Goal: Task Accomplishment & Management: Complete application form

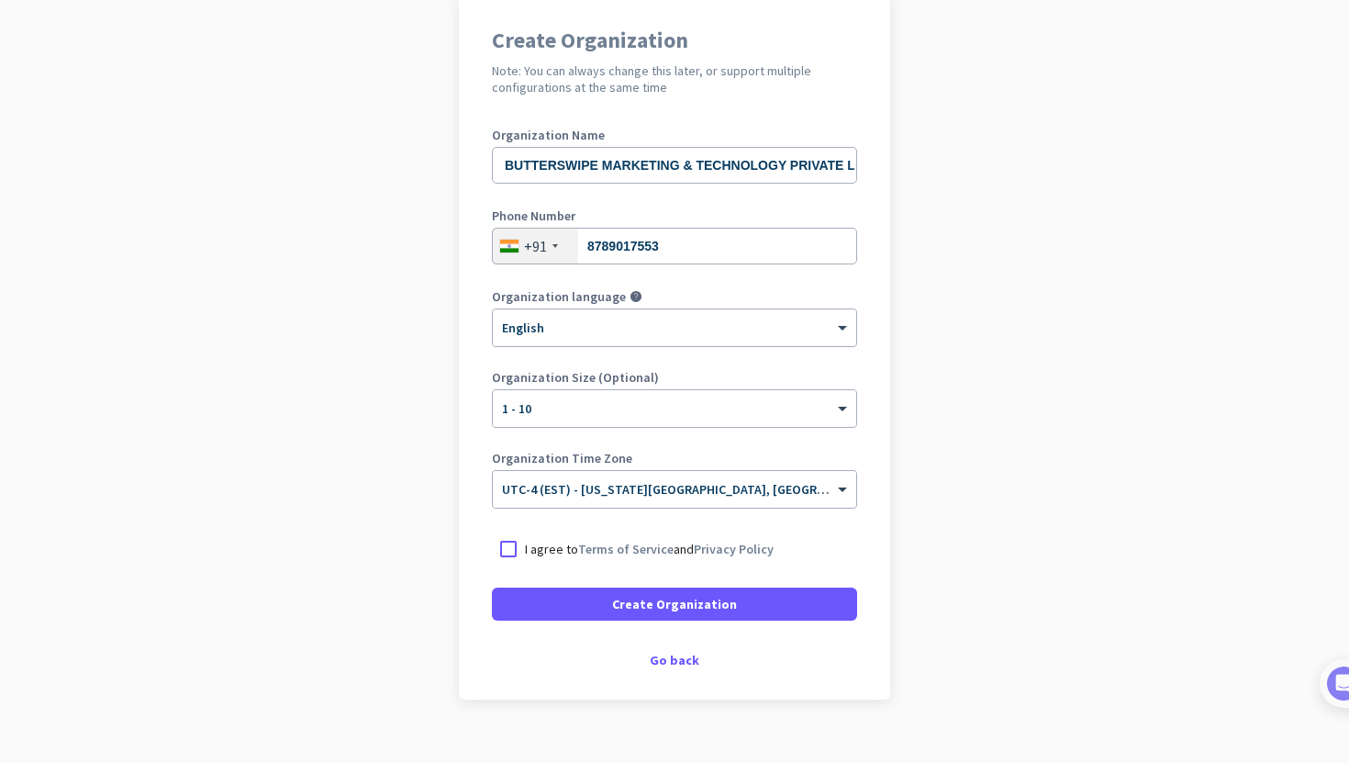
scroll to position [154, 0]
click at [616, 497] on div "× UTC-4 (EST) - [US_STATE][GEOGRAPHIC_DATA], [GEOGRAPHIC_DATA], [GEOGRAPHIC_DAT…" at bounding box center [674, 487] width 363 height 37
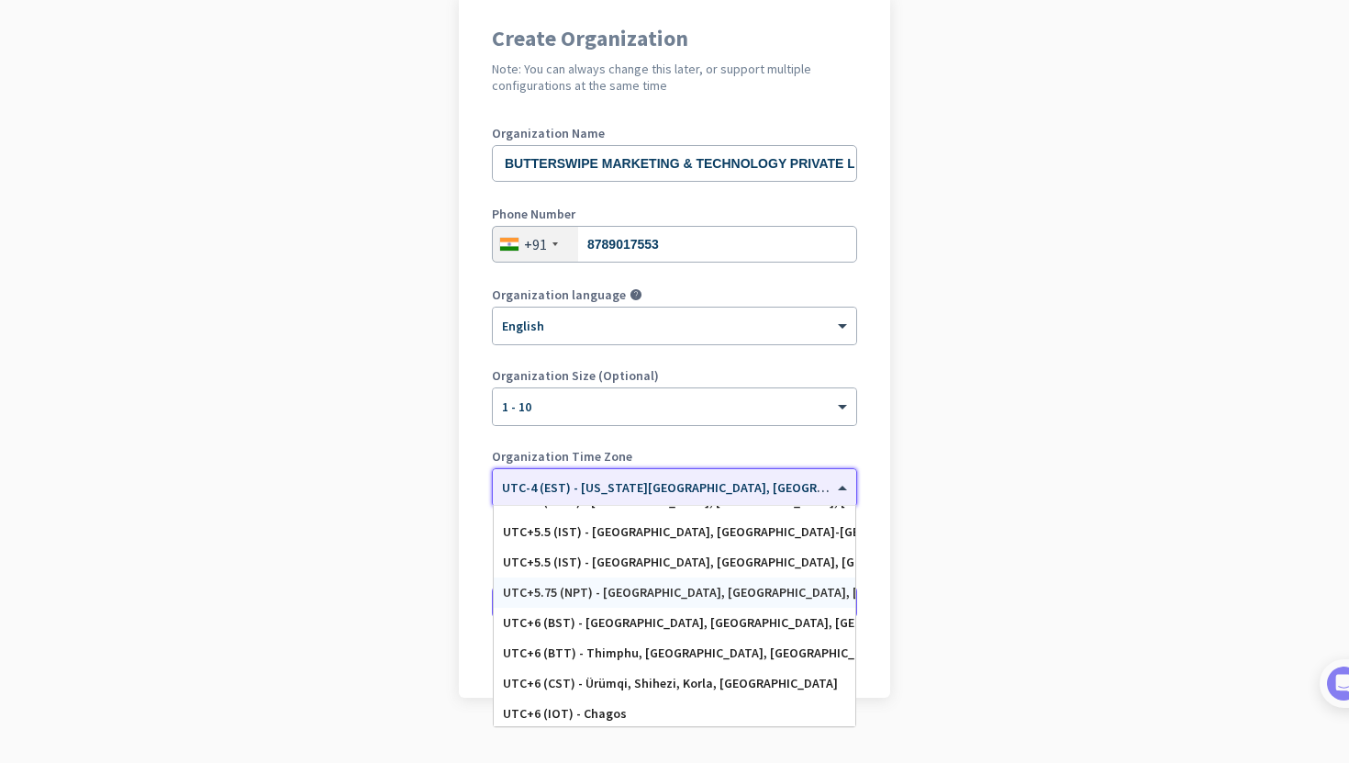
scroll to position [7310, 0]
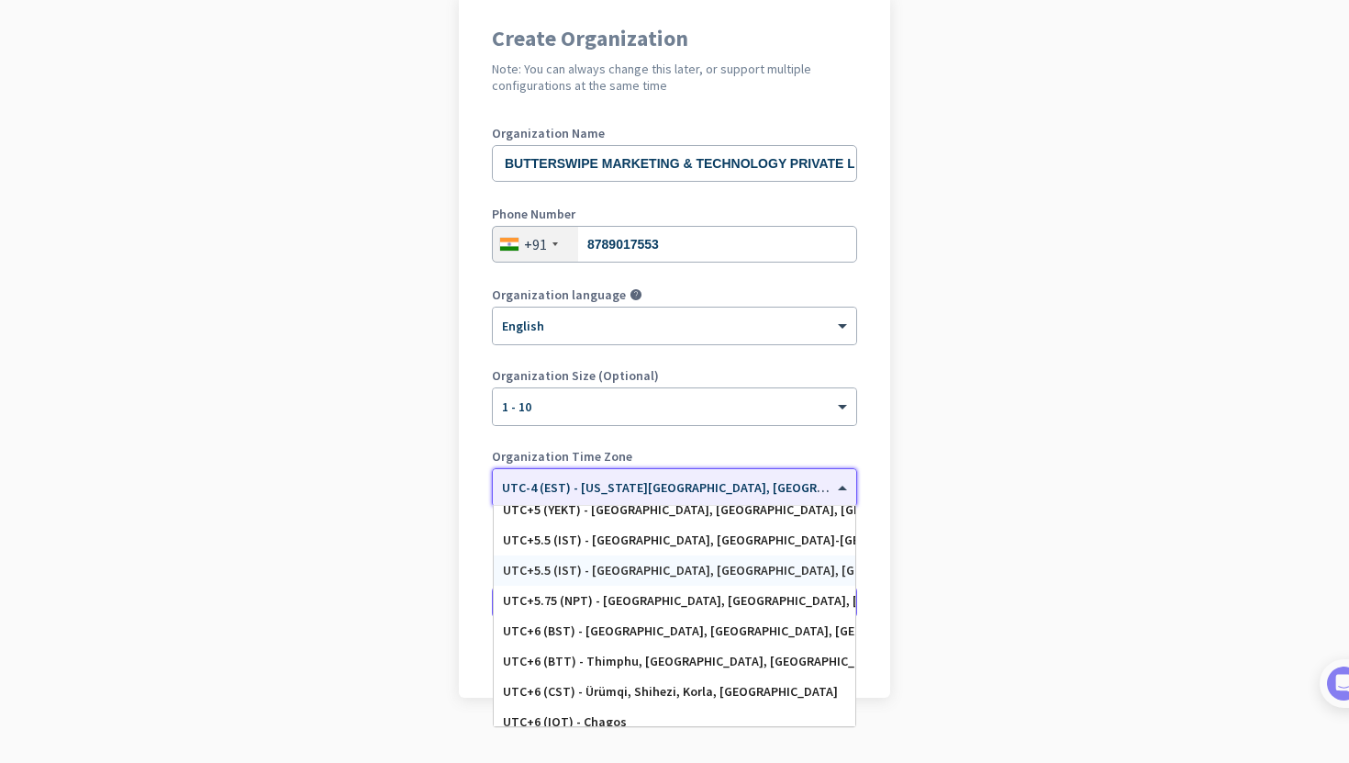
click at [622, 579] on div "UTC+5.5 (IST) - [GEOGRAPHIC_DATA], [GEOGRAPHIC_DATA], [GEOGRAPHIC_DATA], [GEOGR…" at bounding box center [675, 570] width 362 height 30
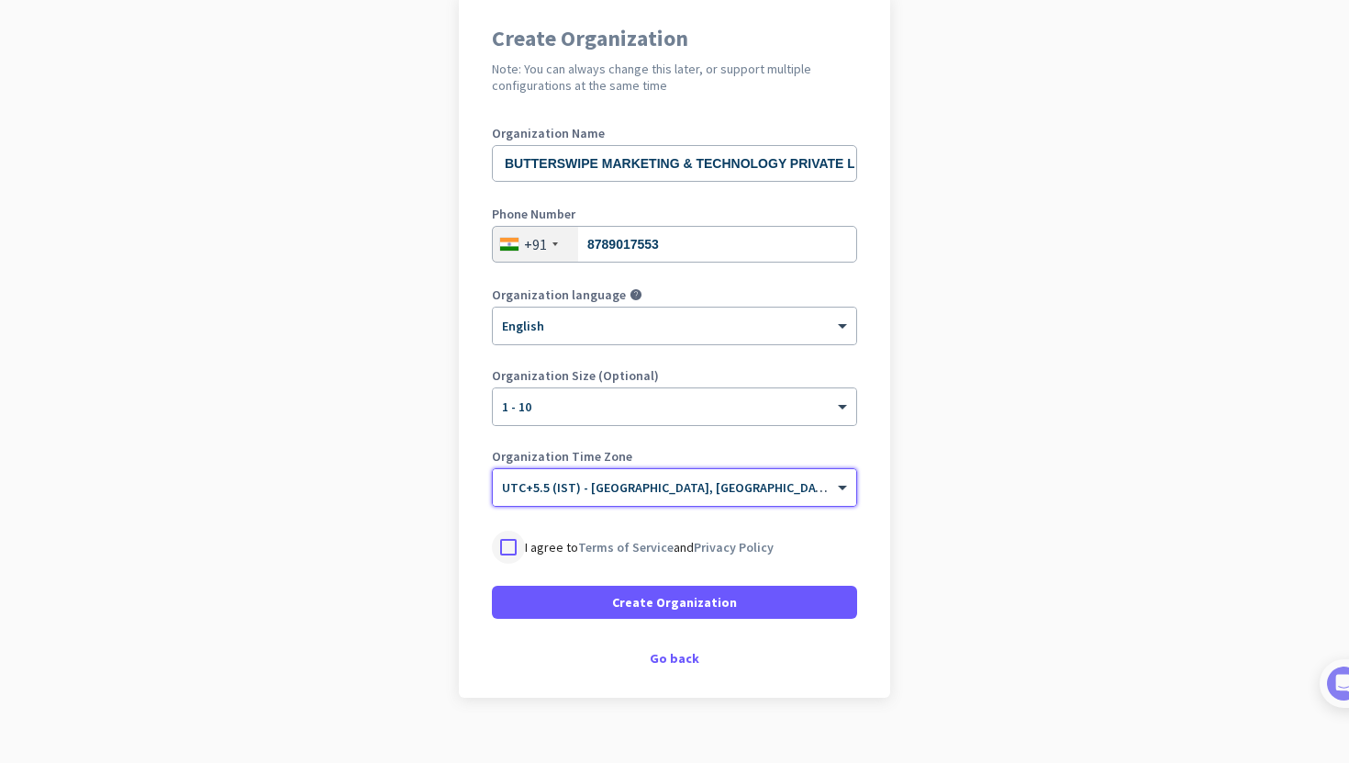
click at [512, 549] on div at bounding box center [508, 546] width 33 height 33
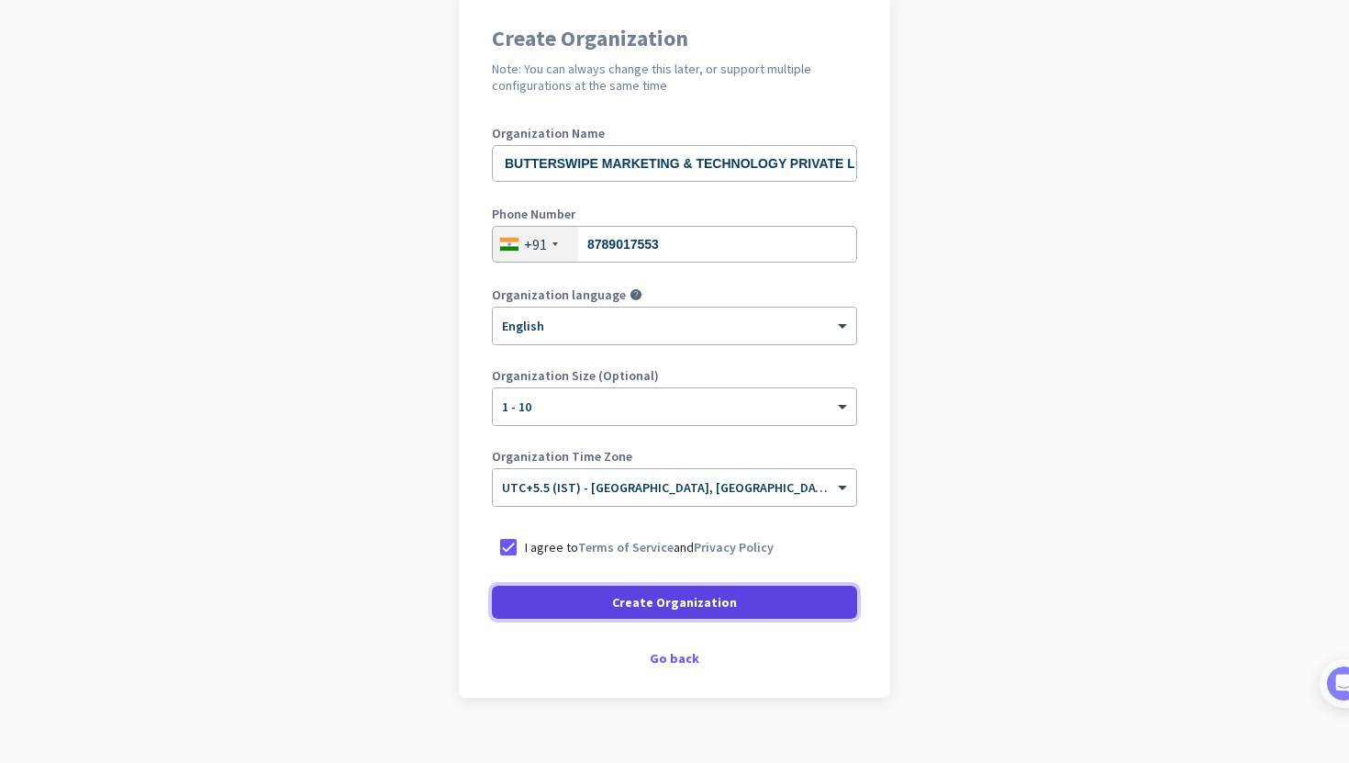
click at [548, 604] on span at bounding box center [674, 602] width 365 height 44
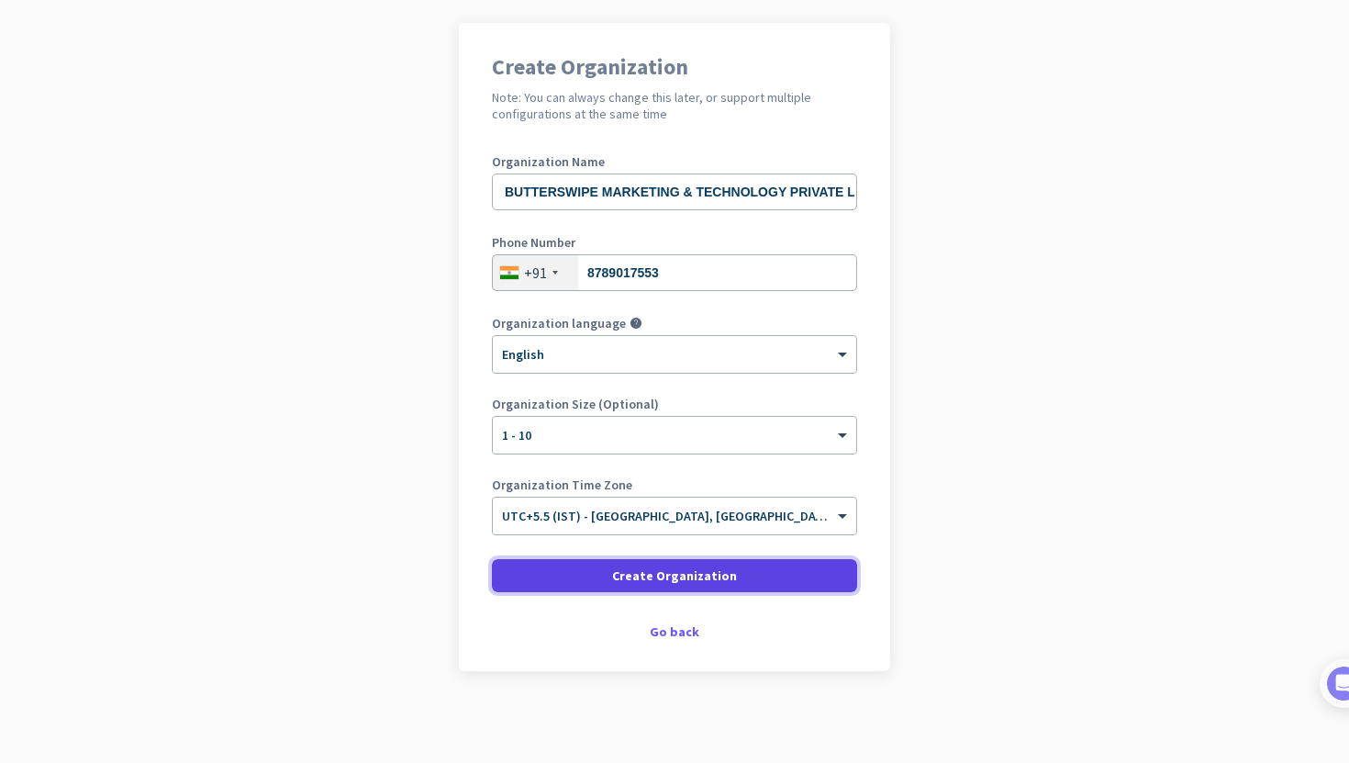
scroll to position [126, 0]
click at [580, 585] on span at bounding box center [674, 575] width 365 height 44
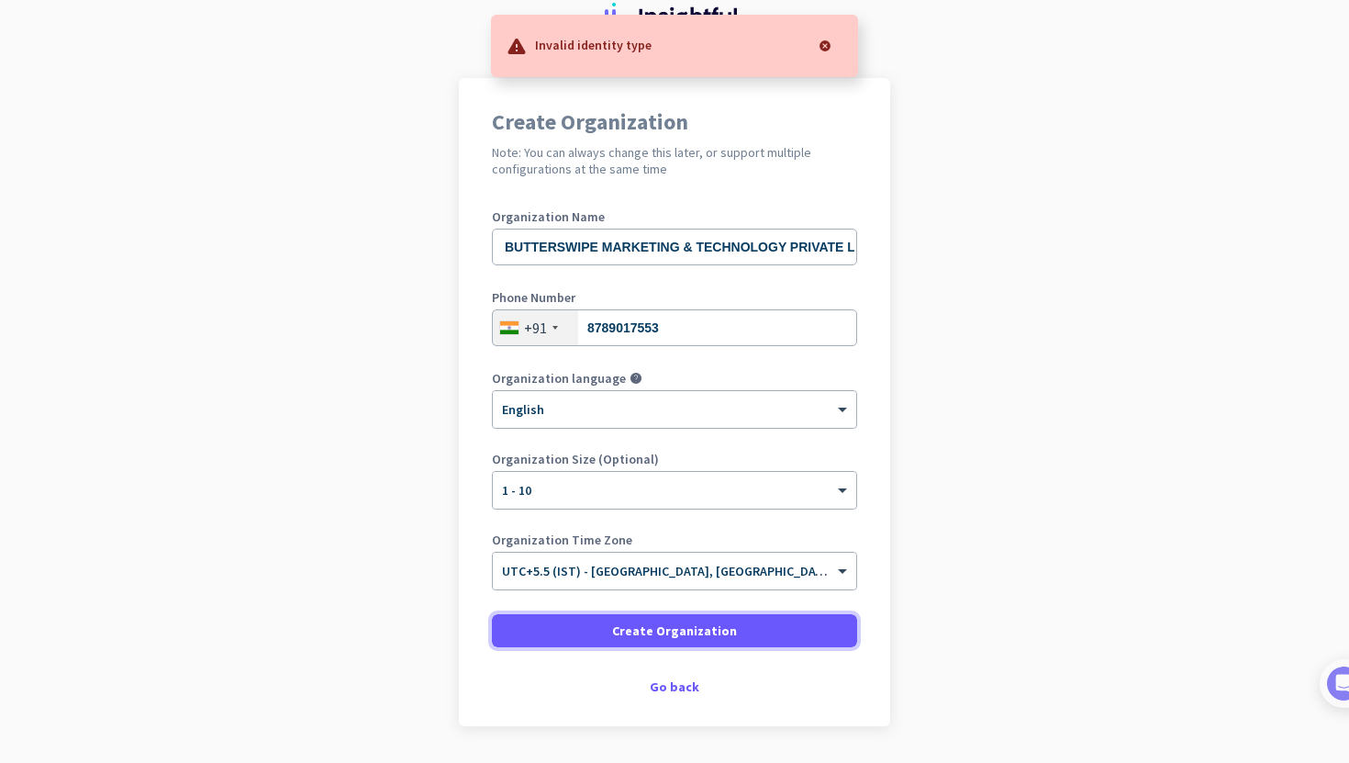
scroll to position [92, 0]
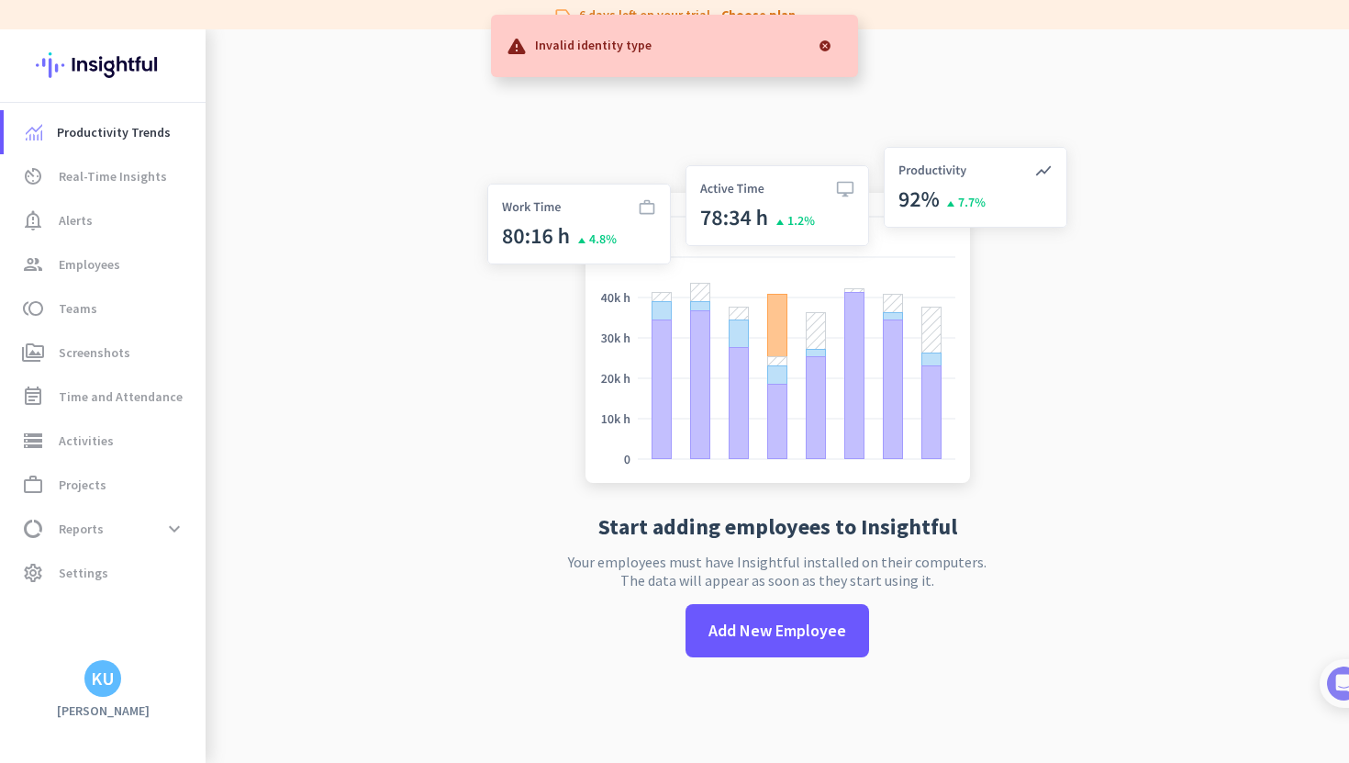
click at [825, 44] on div at bounding box center [825, 46] width 37 height 37
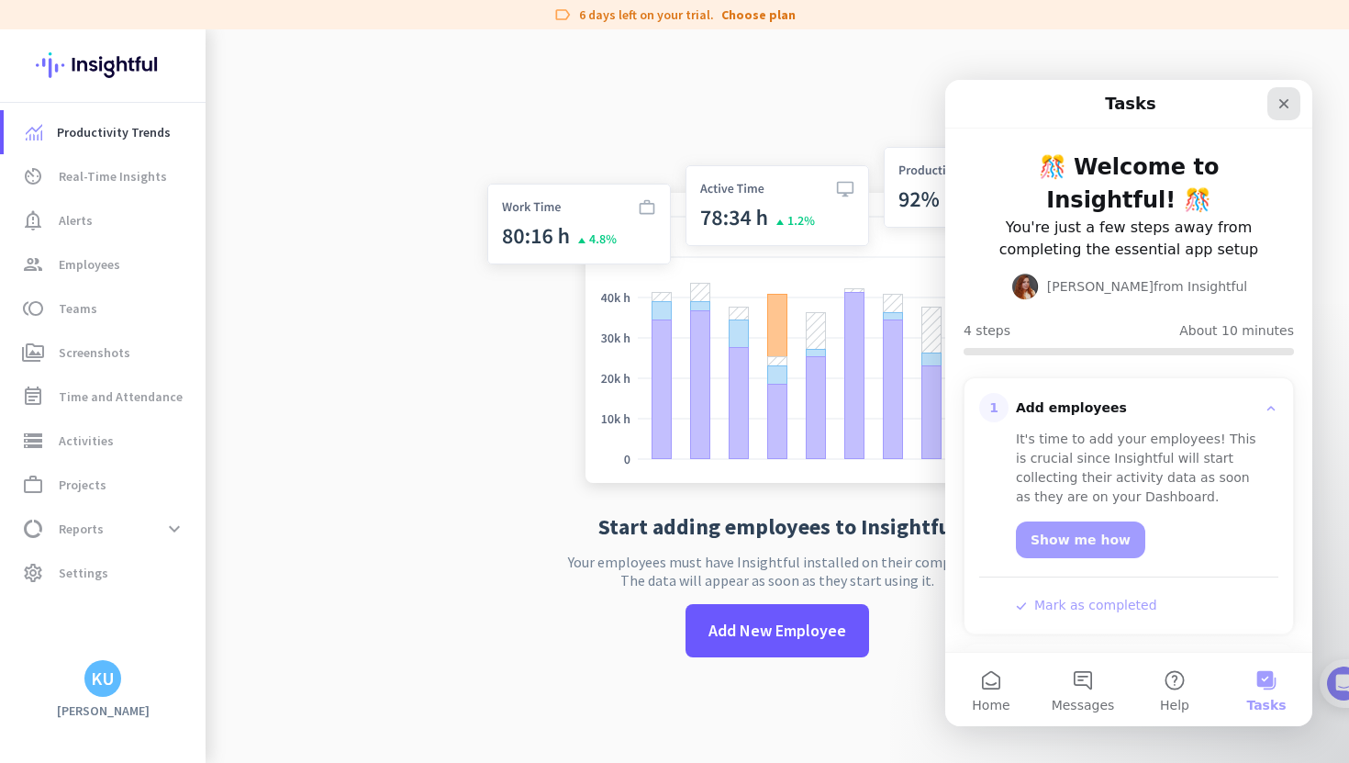
click at [1275, 110] on div "Close" at bounding box center [1283, 103] width 33 height 33
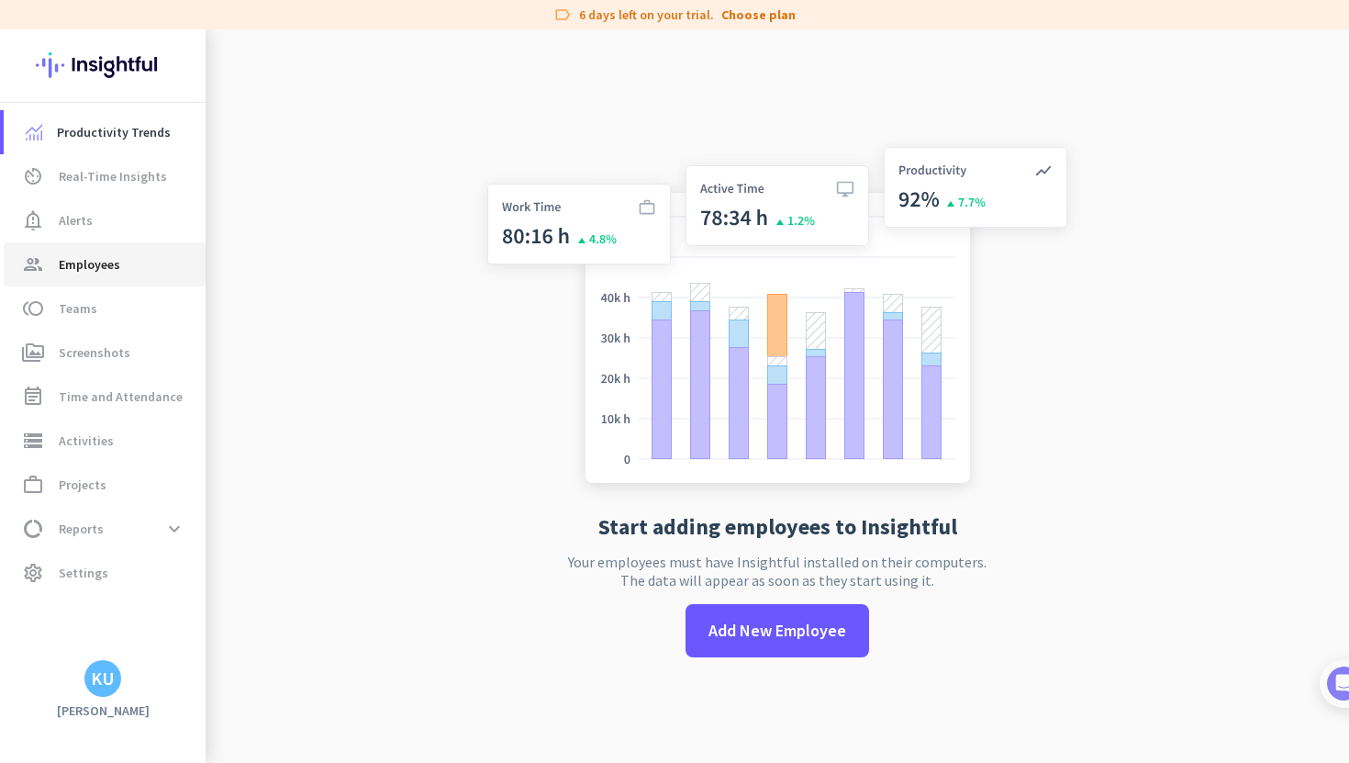
click at [103, 269] on span "Employees" at bounding box center [89, 264] width 61 height 22
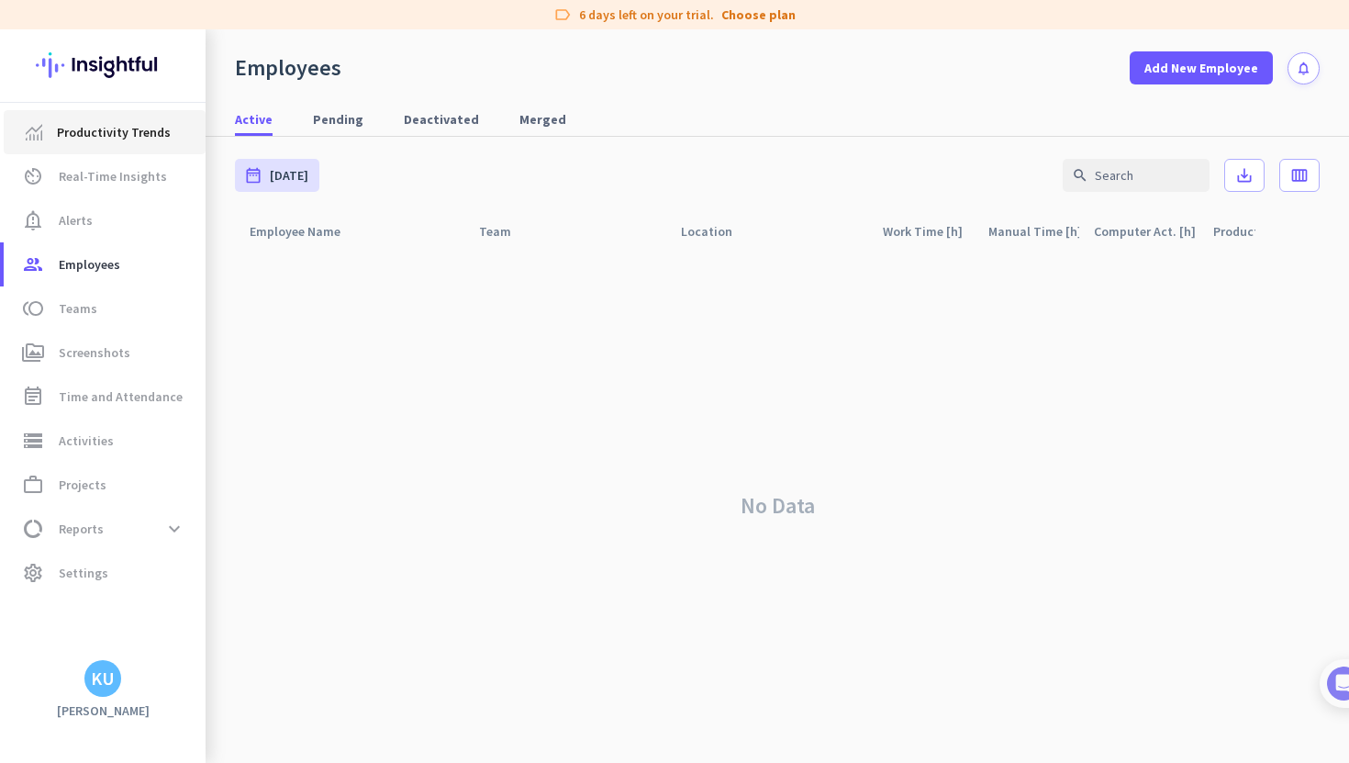
click at [109, 128] on span "Productivity Trends" at bounding box center [114, 132] width 114 height 22
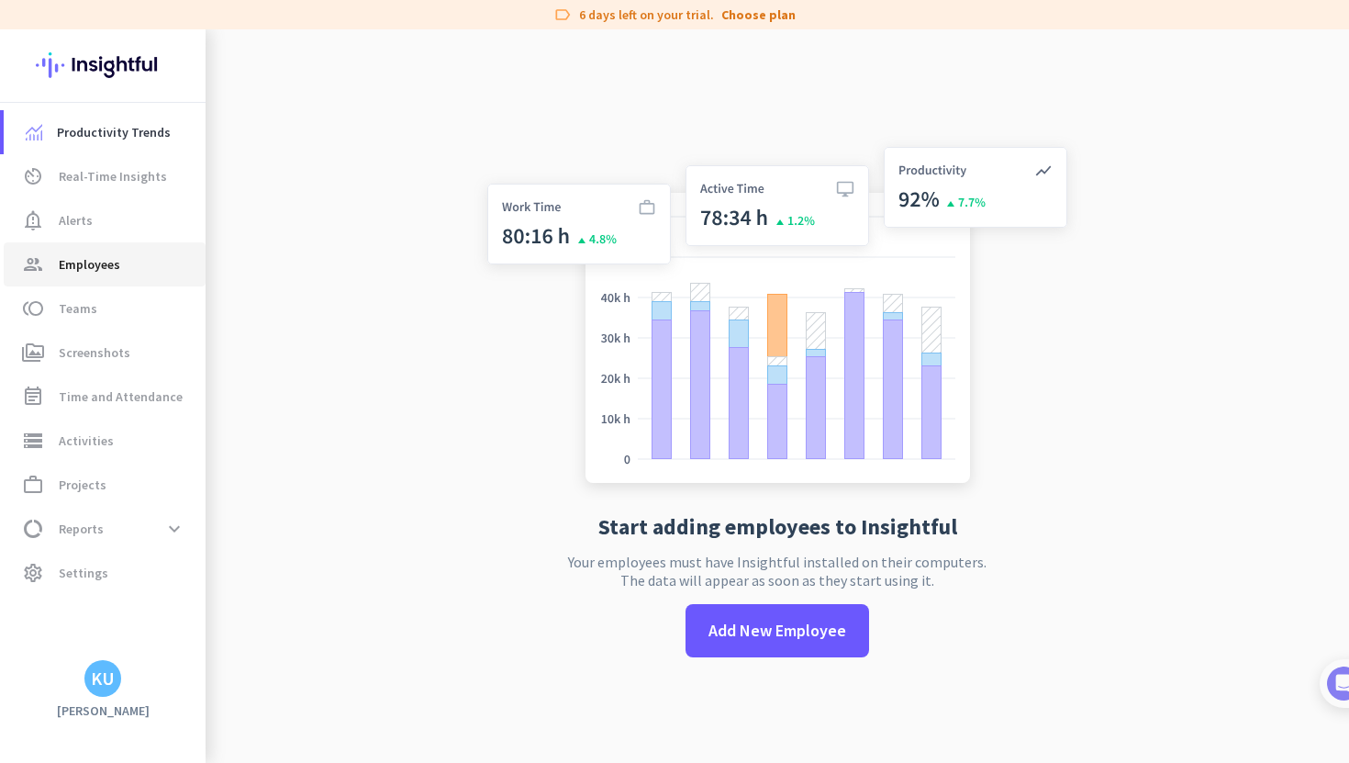
click at [113, 268] on span "Employees" at bounding box center [89, 264] width 61 height 22
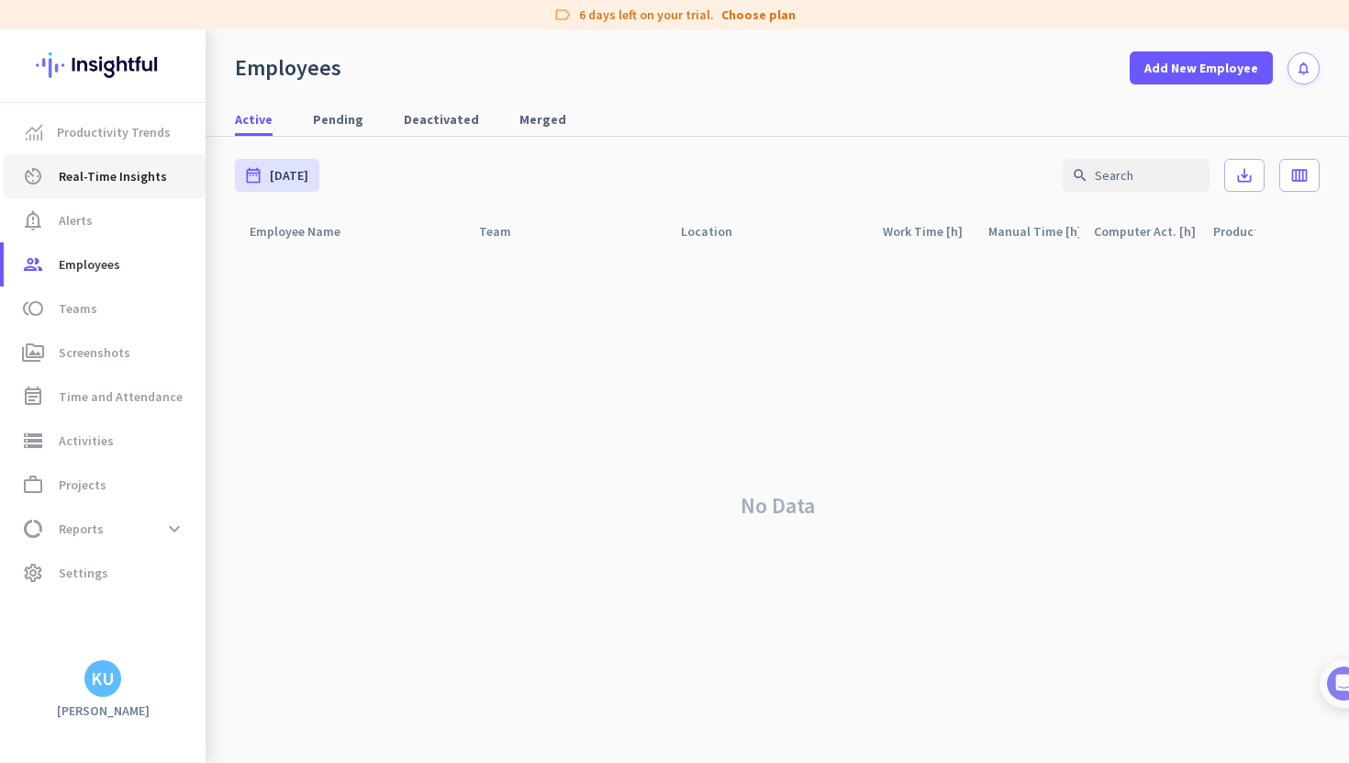
click at [137, 167] on span "Real-Time Insights" at bounding box center [113, 176] width 108 height 22
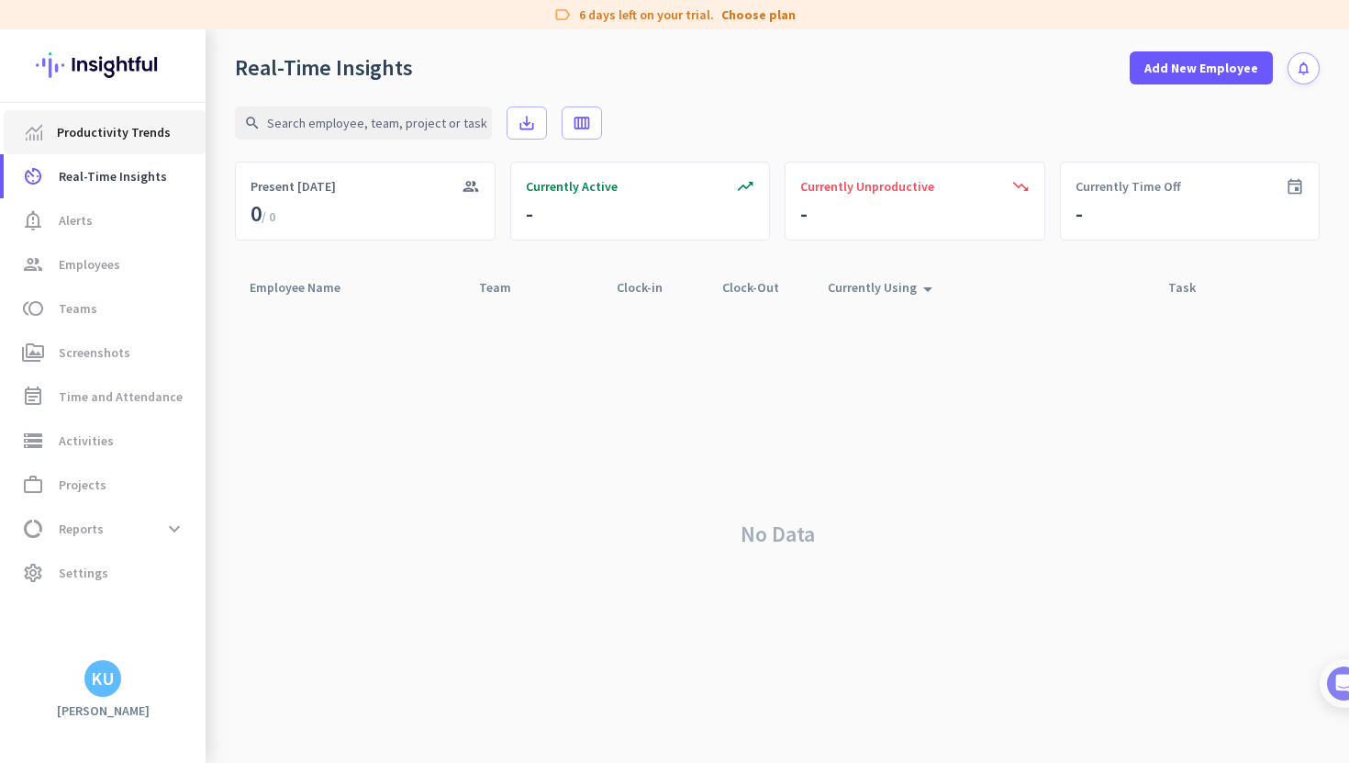
click at [128, 139] on span "Productivity Trends" at bounding box center [114, 132] width 114 height 22
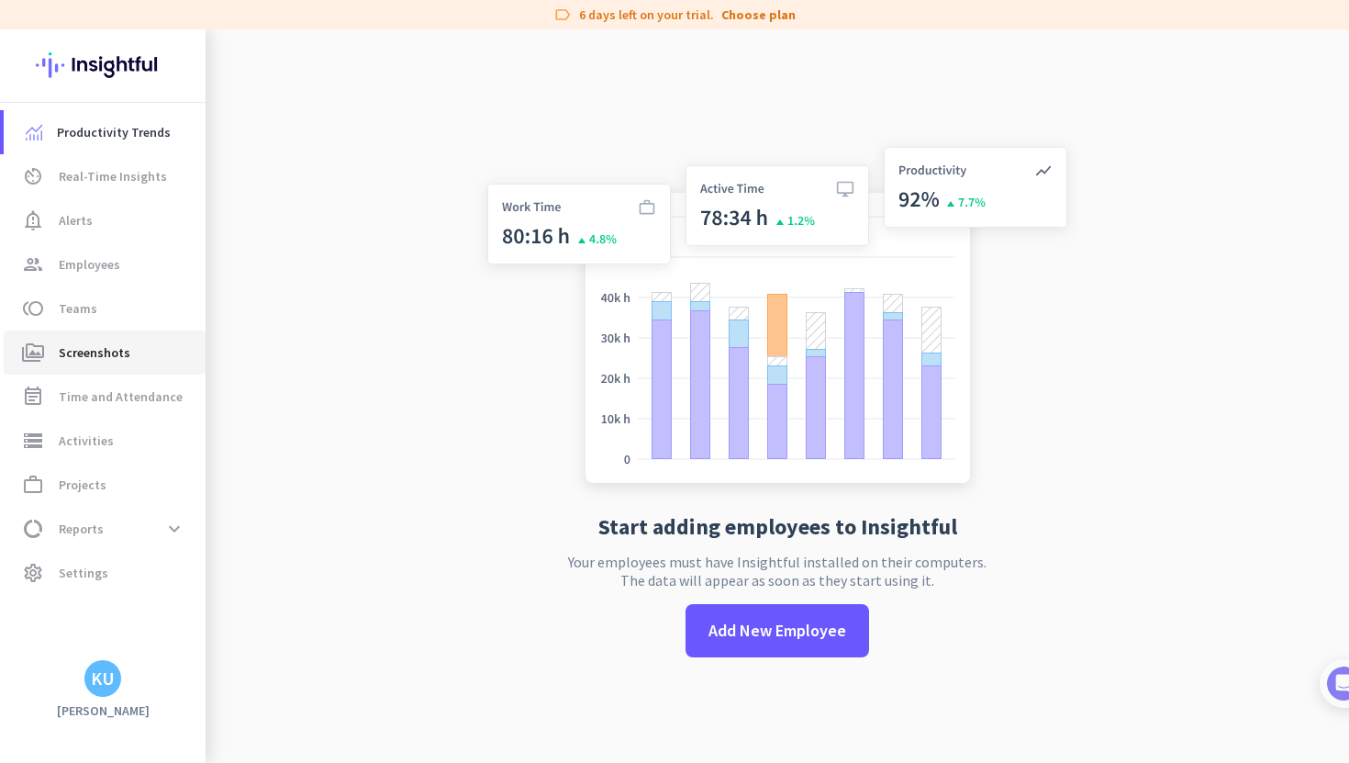
click at [129, 340] on link "perm_media Screenshots" at bounding box center [105, 352] width 202 height 44
